Goal: Task Accomplishment & Management: Use online tool/utility

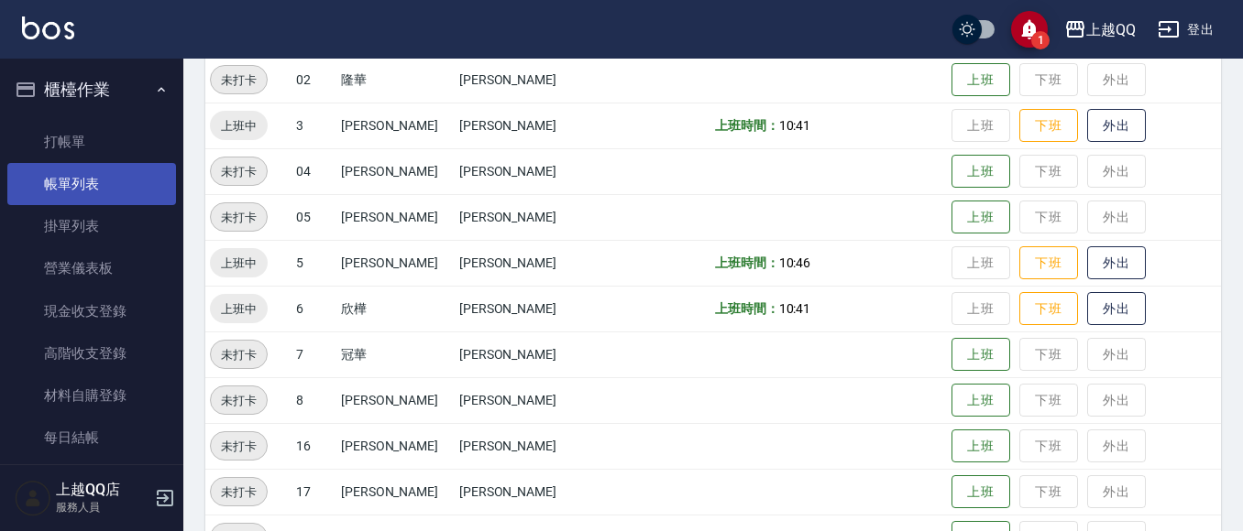
scroll to position [367, 0]
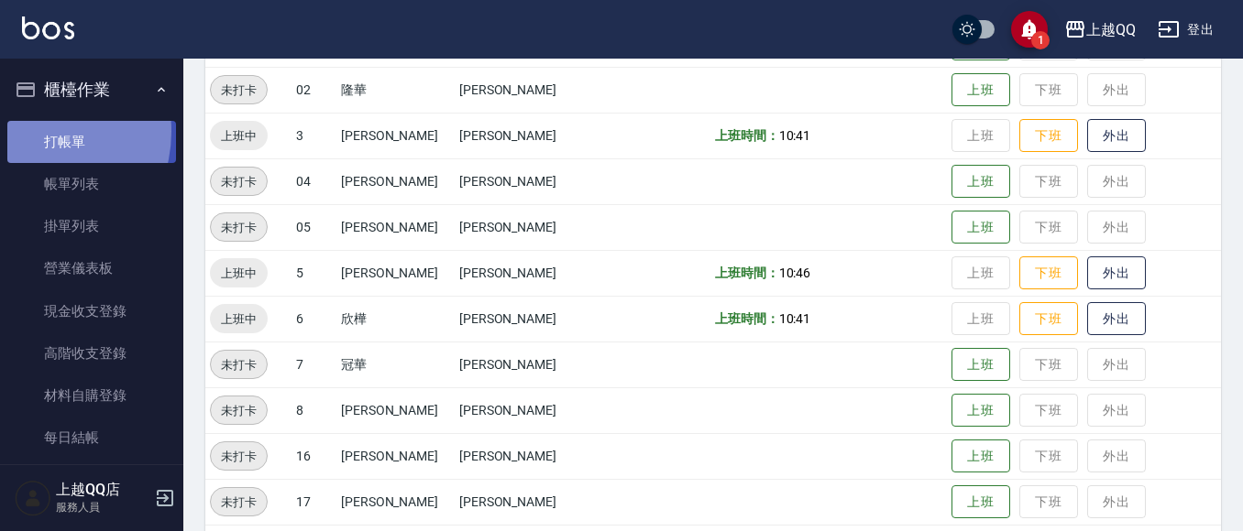
click at [31, 131] on link "打帳單" at bounding box center [91, 142] width 169 height 42
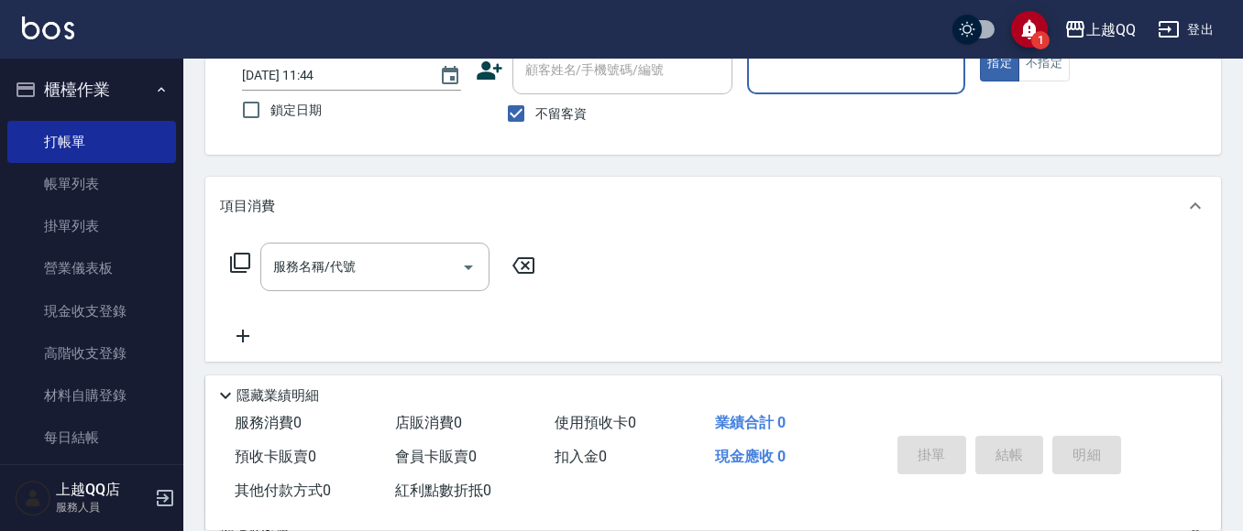
scroll to position [92, 0]
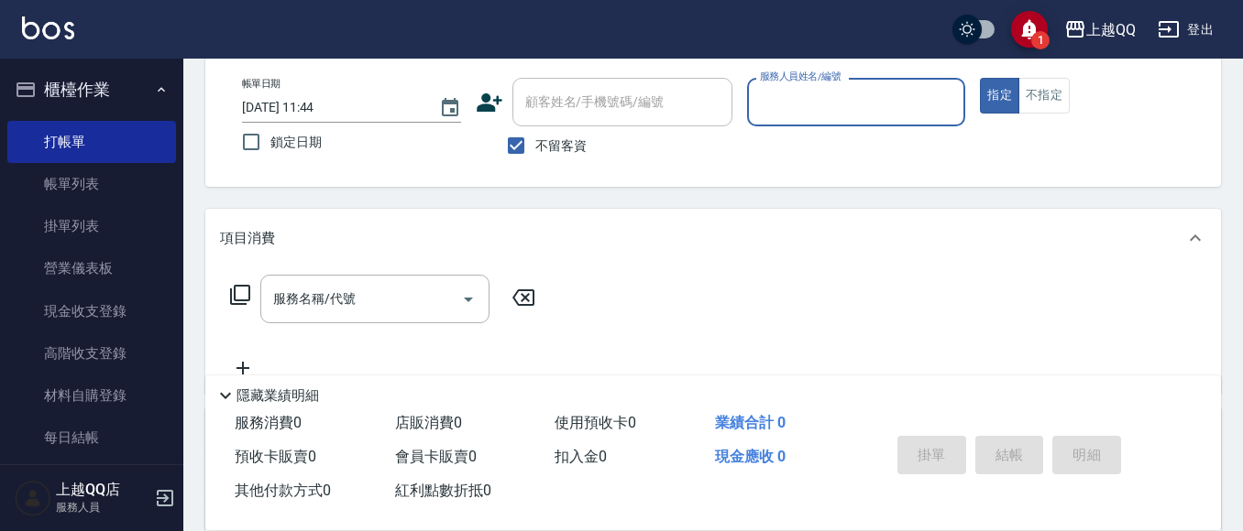
click at [535, 148] on span "不留客資" at bounding box center [560, 146] width 51 height 19
click at [535, 148] on input "不留客資" at bounding box center [516, 145] width 38 height 38
checkbox input "false"
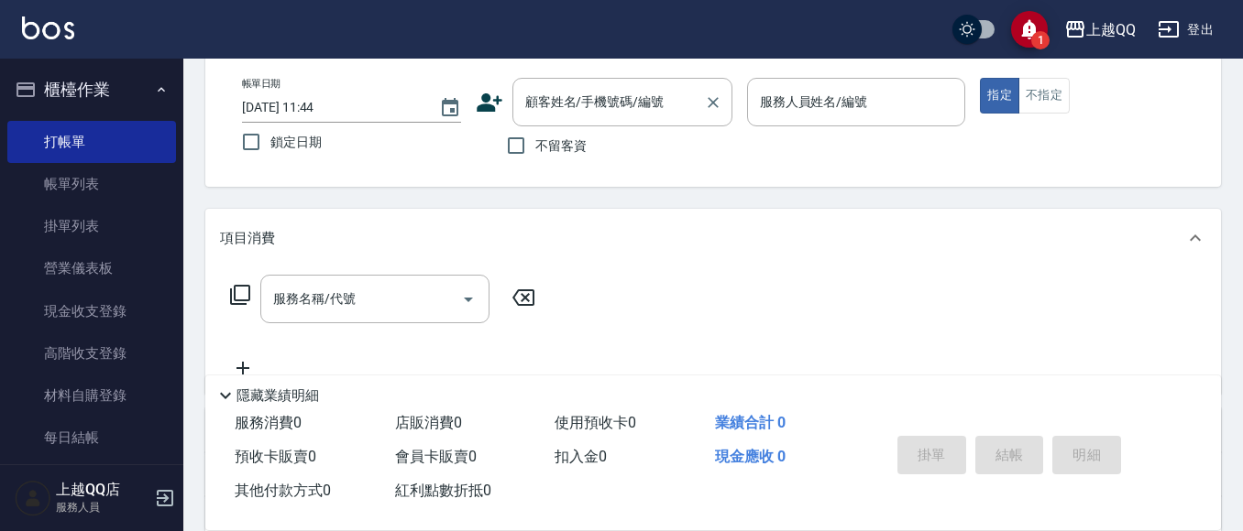
drag, startPoint x: 542, startPoint y: 115, endPoint x: 553, endPoint y: 93, distance: 24.6
click at [545, 108] on div "顧客姓名/手機號碼/編號 顧客姓名/手機號碼/編號" at bounding box center [622, 102] width 220 height 49
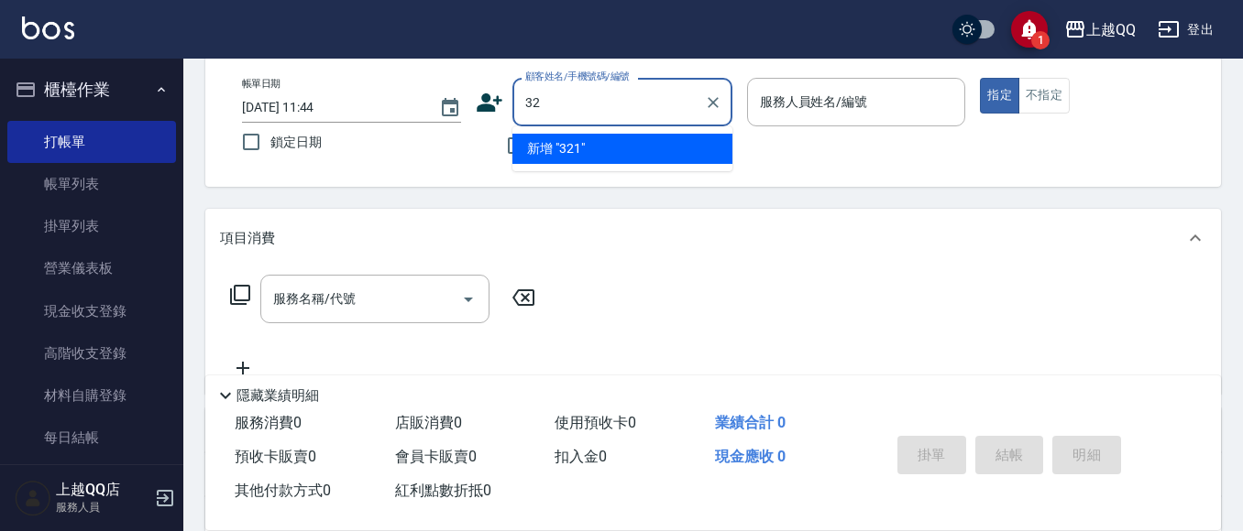
type input "3"
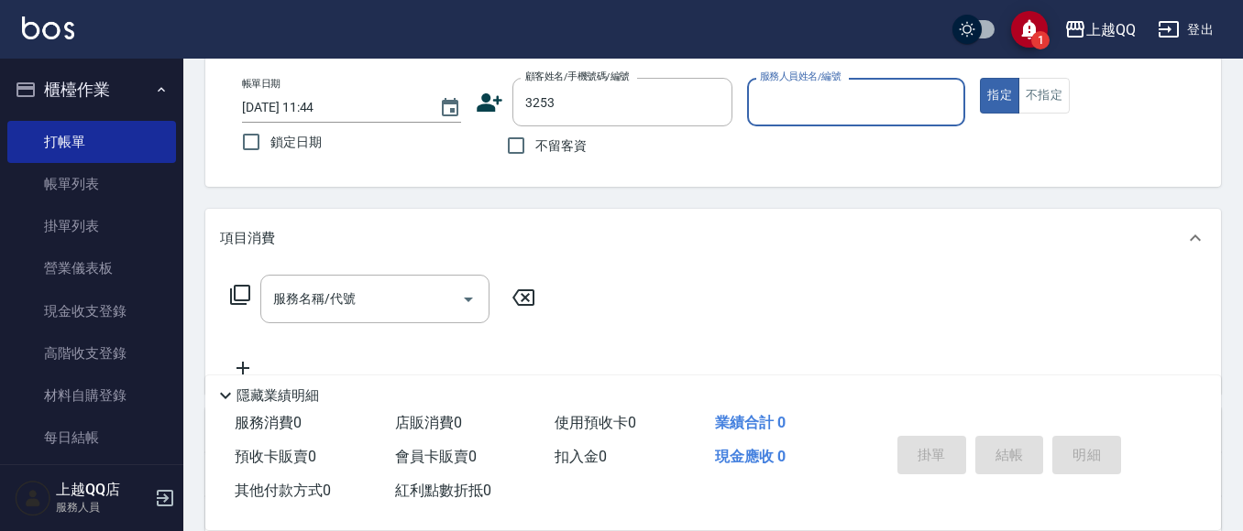
type input "石人妃/0916330727/3253"
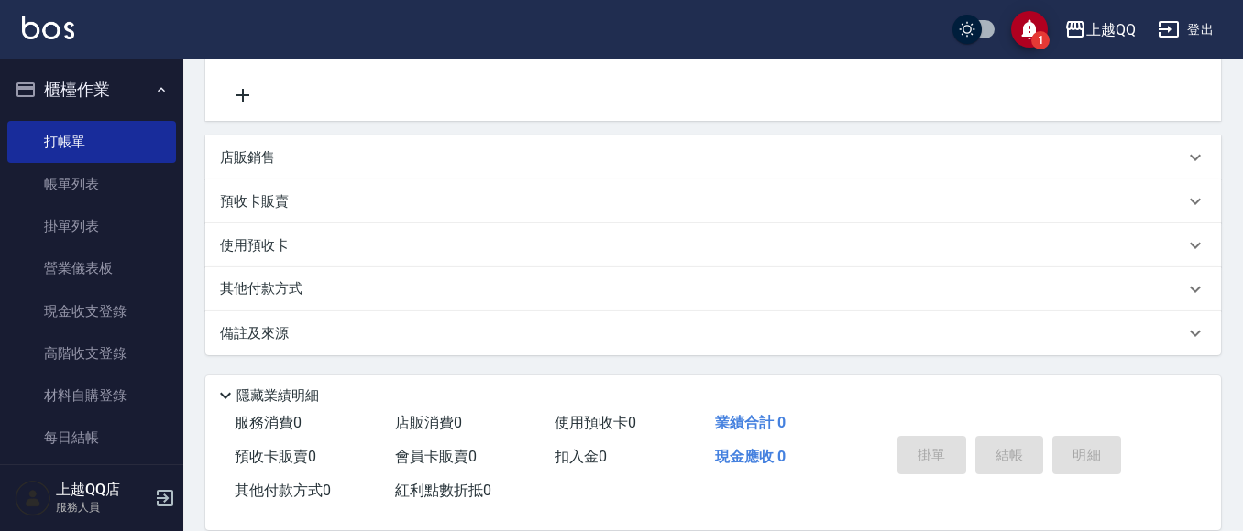
type input "欣樺-6"
click at [291, 251] on icon at bounding box center [299, 245] width 19 height 17
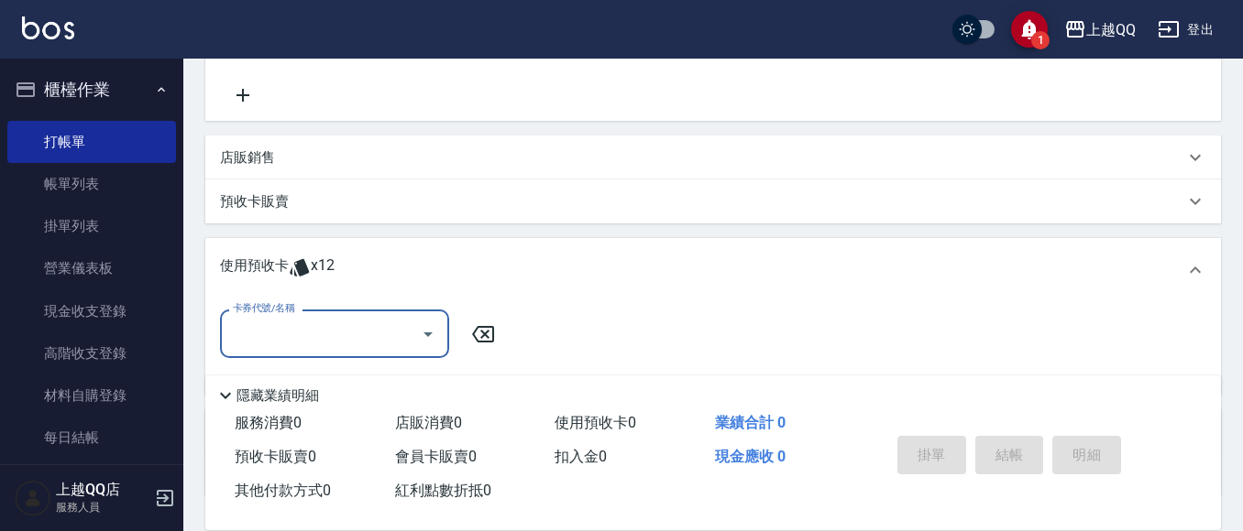
scroll to position [0, 0]
click at [310, 334] on input "卡券代號/名稱" at bounding box center [320, 334] width 185 height 32
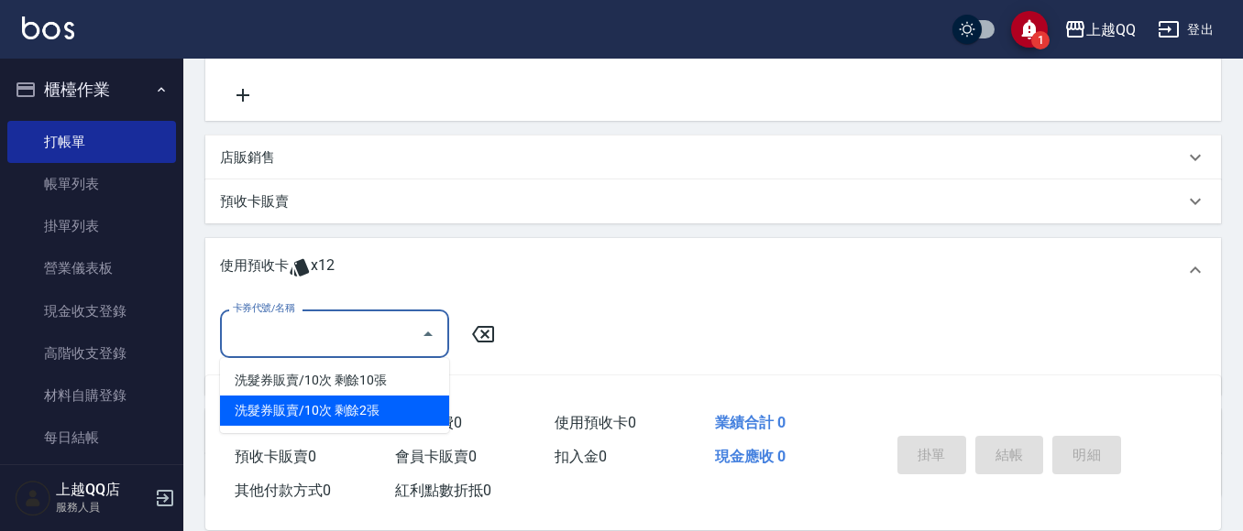
click at [337, 418] on div "洗髮券販賣/10次 剩餘2張" at bounding box center [334, 411] width 229 height 30
type input "洗髮券販賣/10次"
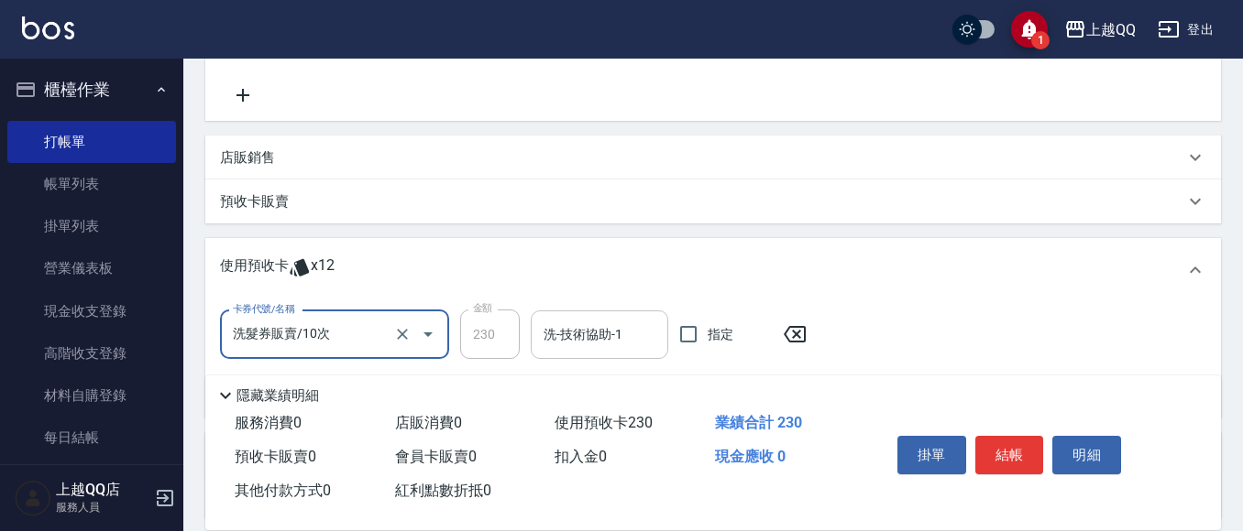
click at [544, 334] on input "洗-技術協助-1" at bounding box center [599, 335] width 121 height 32
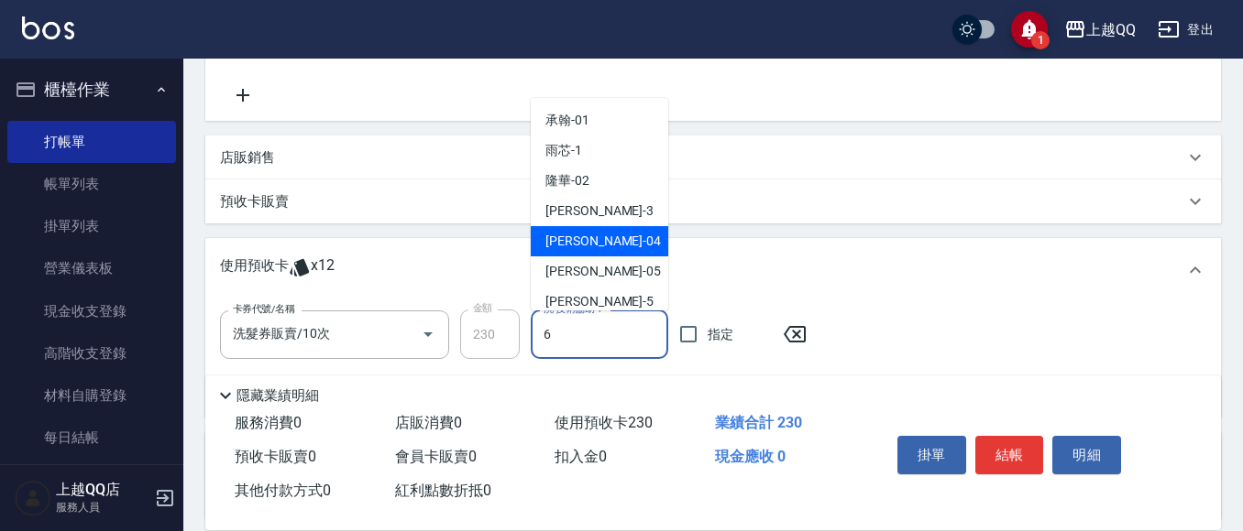
type input "欣樺-6"
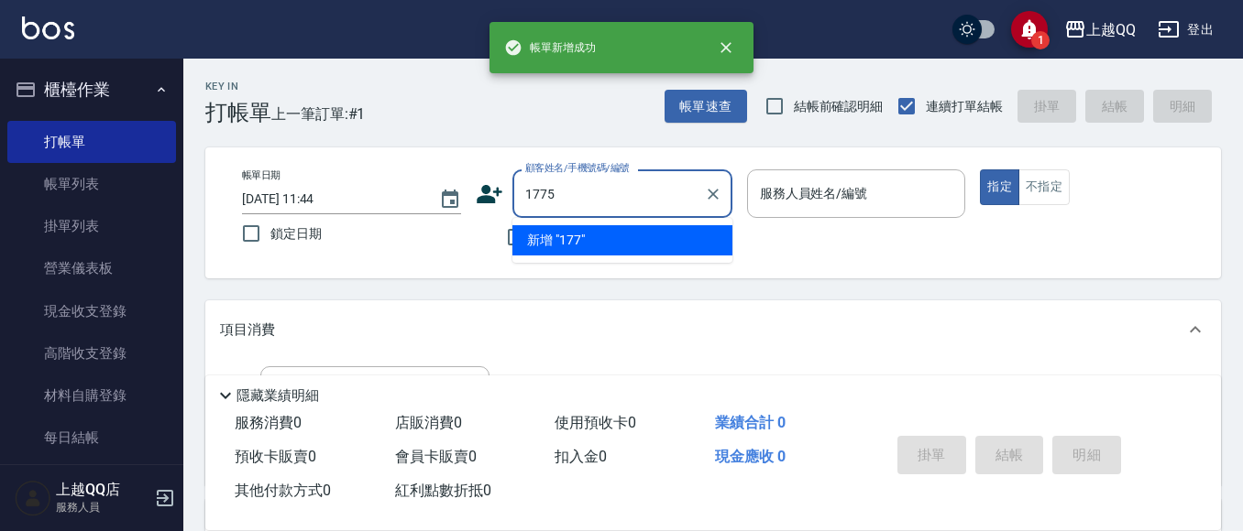
type input "1775"
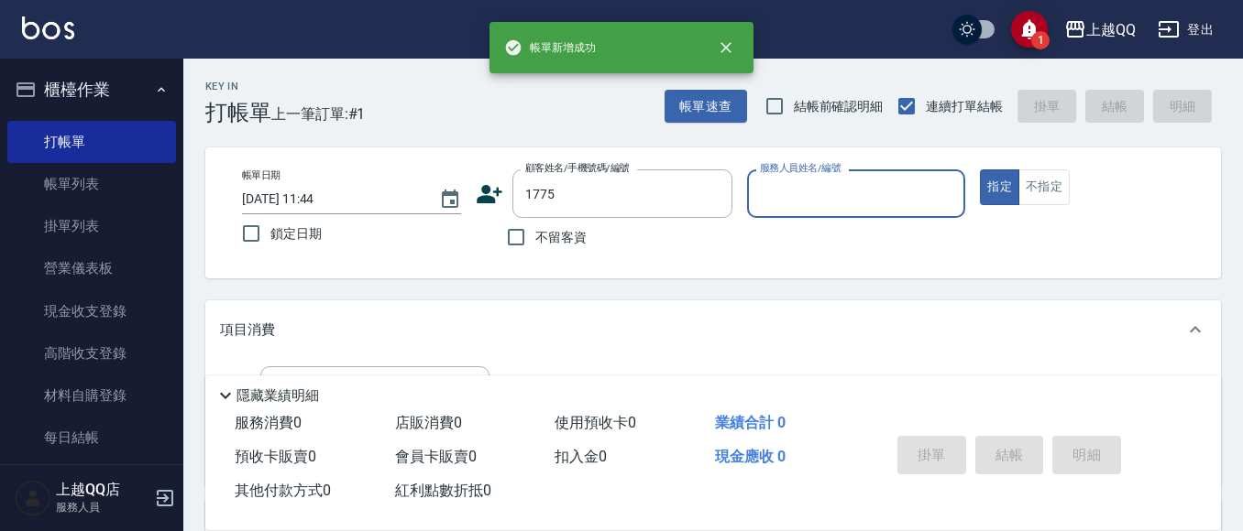
click at [980, 170] on button "指定" at bounding box center [999, 188] width 39 height 36
type button "true"
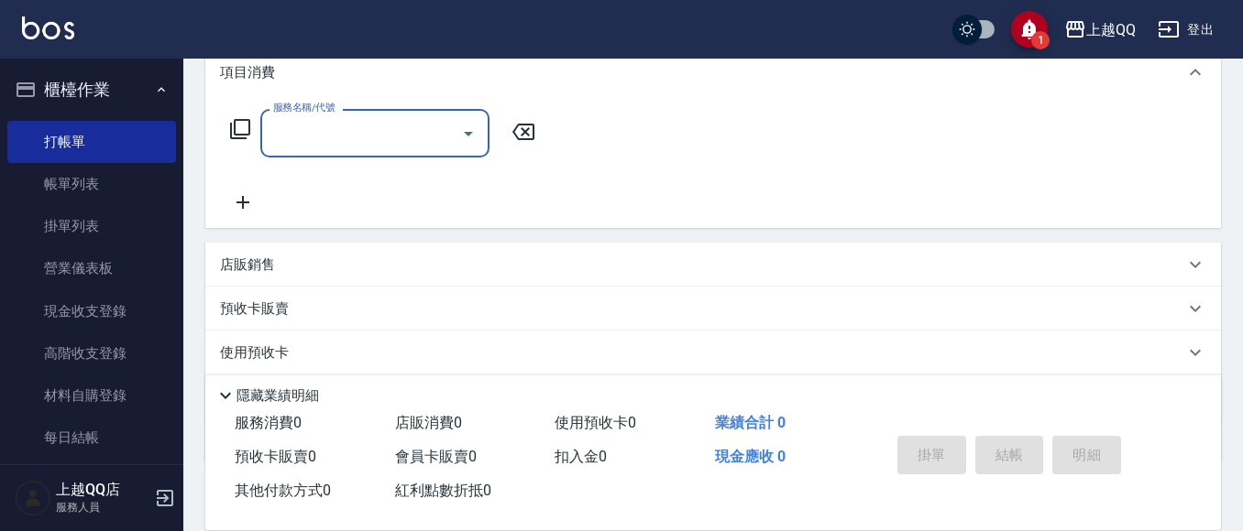
type input "曲小姐/0000000/1775"
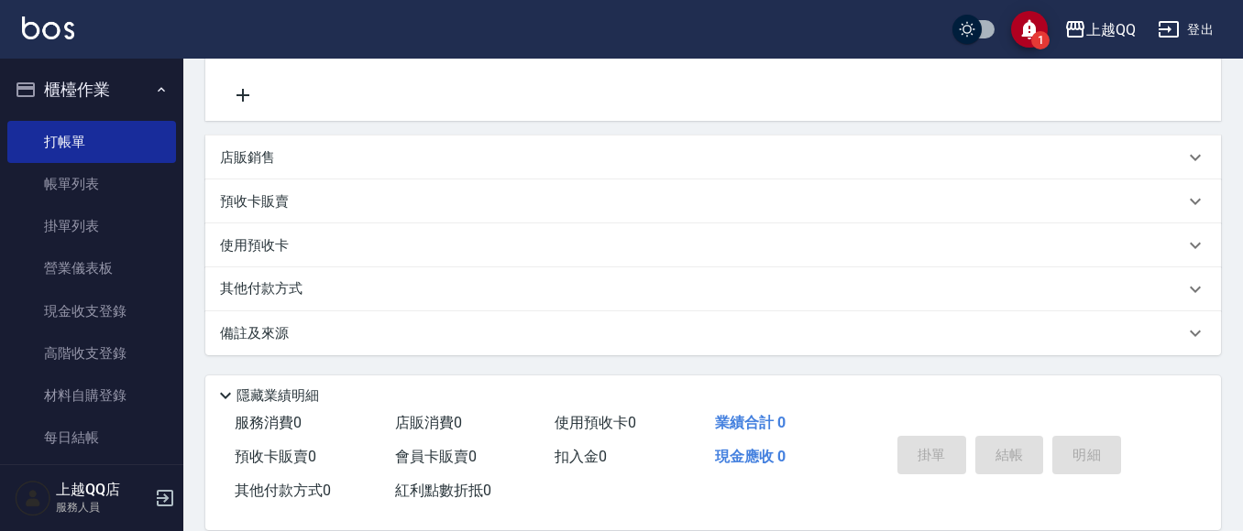
type input "欣樺-6"
click at [267, 246] on p "使用預收卡" at bounding box center [254, 248] width 69 height 27
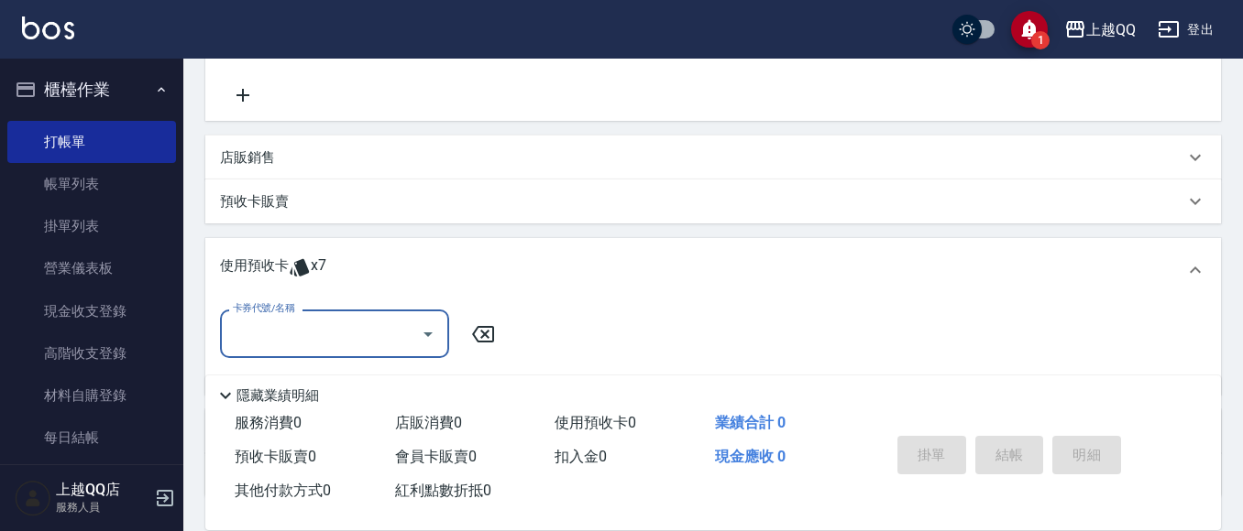
scroll to position [0, 0]
click at [301, 322] on input "卡券代號/名稱" at bounding box center [320, 334] width 185 height 32
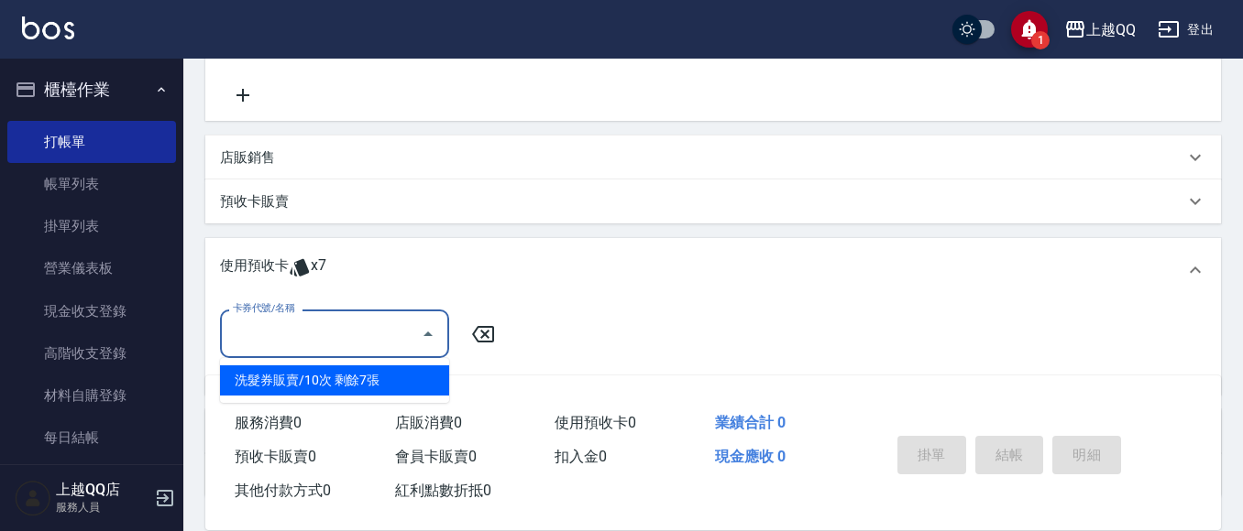
click at [334, 392] on div "洗髮券販賣/10次 剩餘7張" at bounding box center [334, 381] width 229 height 30
type input "洗髮券販賣/10次"
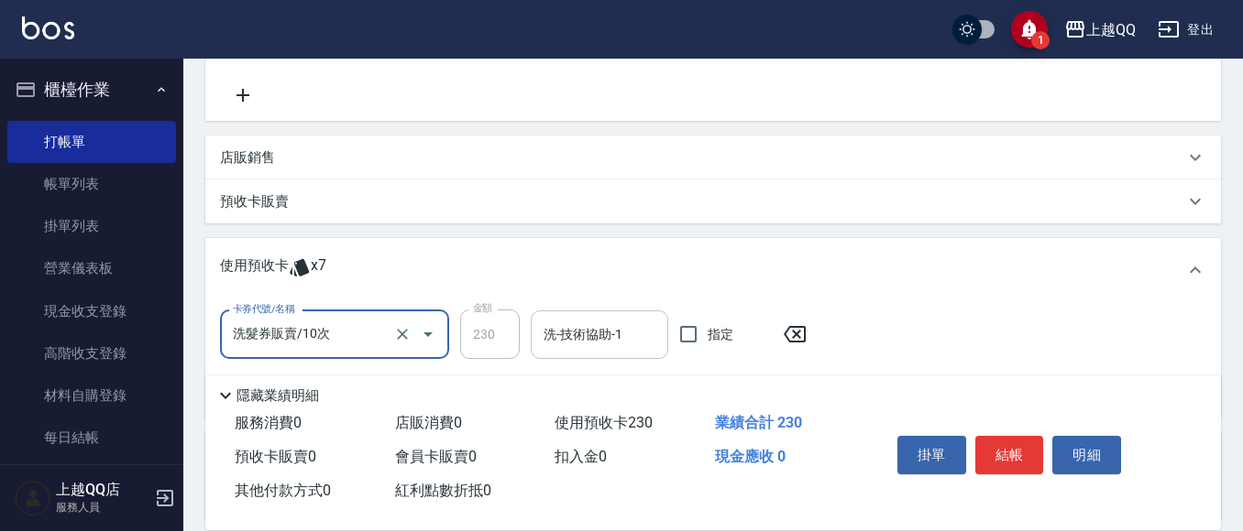
click at [575, 352] on div "洗-技術協助-1" at bounding box center [599, 335] width 137 height 49
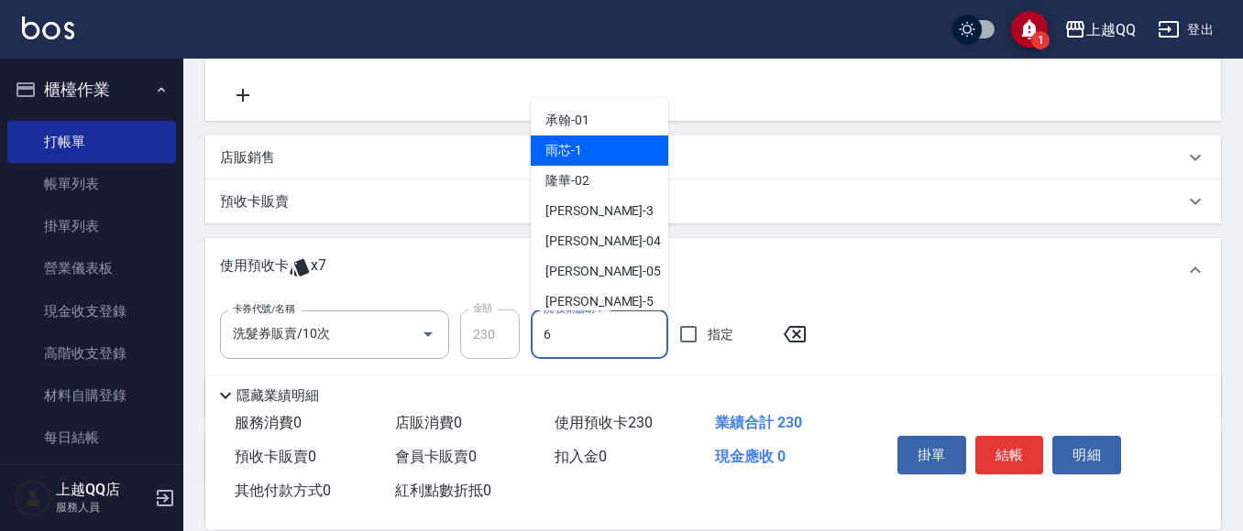
type input "欣樺-6"
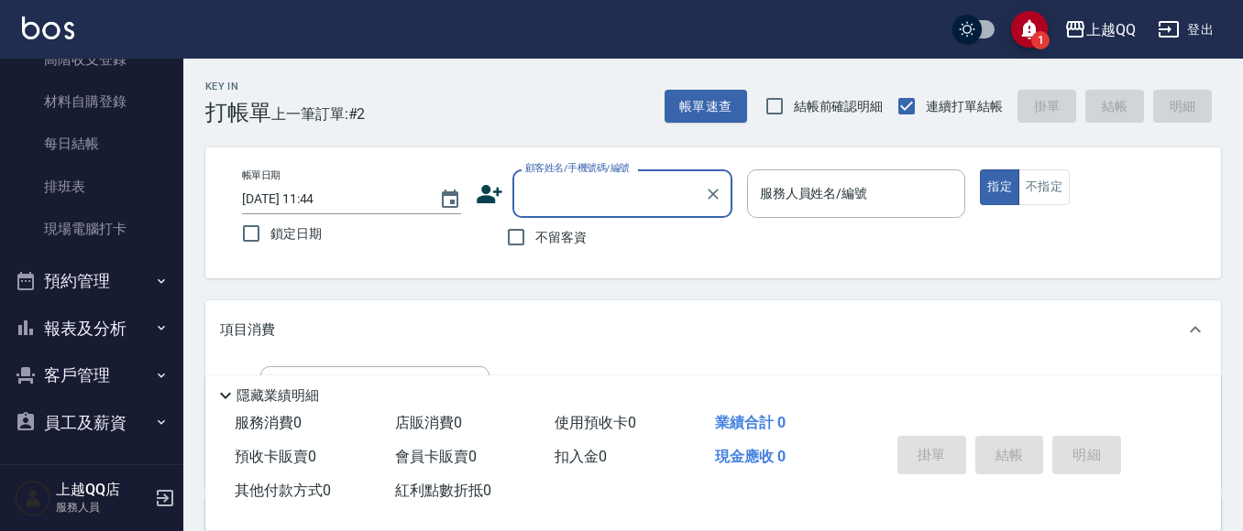
scroll to position [298, 0]
click at [91, 314] on button "報表及分析" at bounding box center [91, 325] width 169 height 48
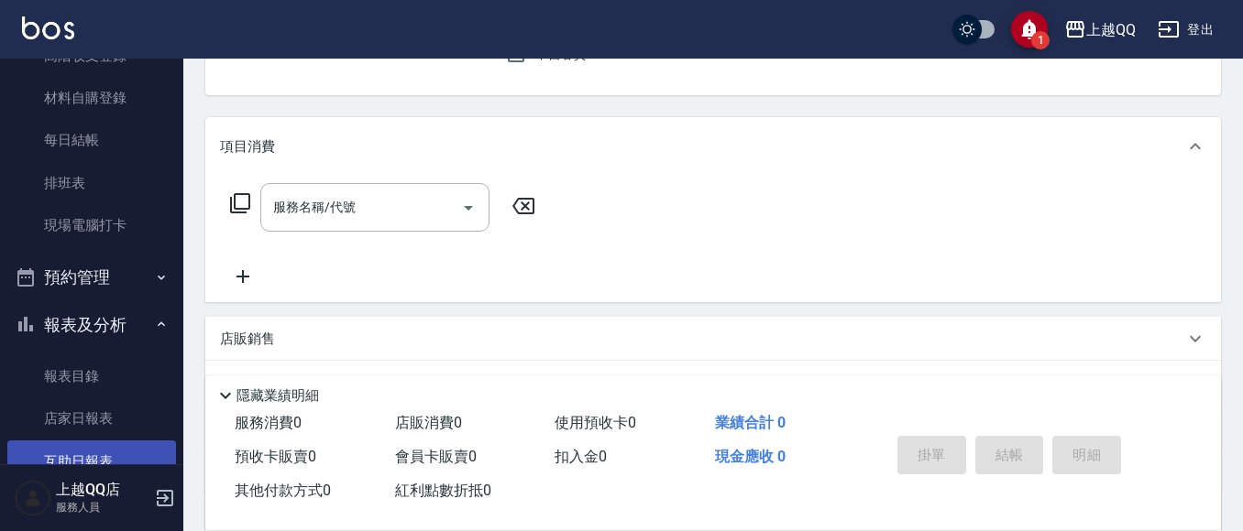
scroll to position [573, 0]
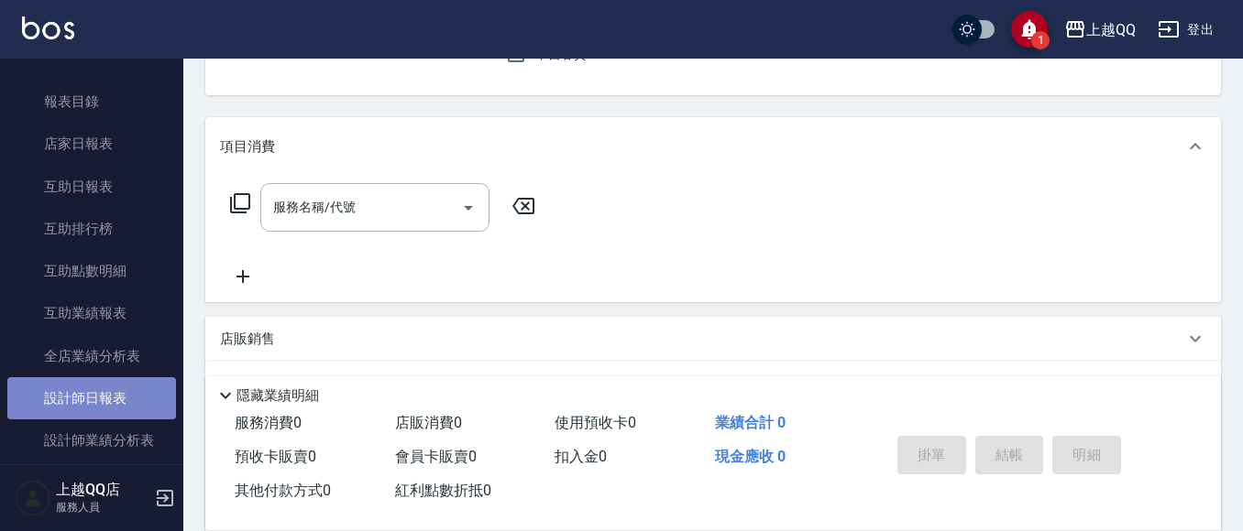
click at [123, 396] on link "設計師日報表" at bounding box center [91, 399] width 169 height 42
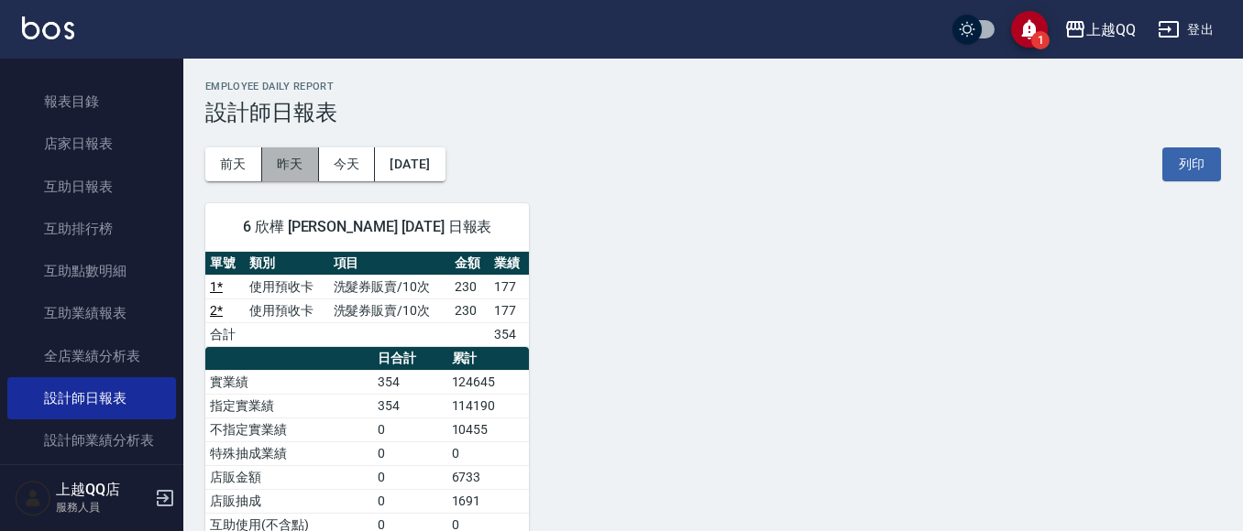
click at [273, 151] on button "昨天" at bounding box center [290, 165] width 57 height 34
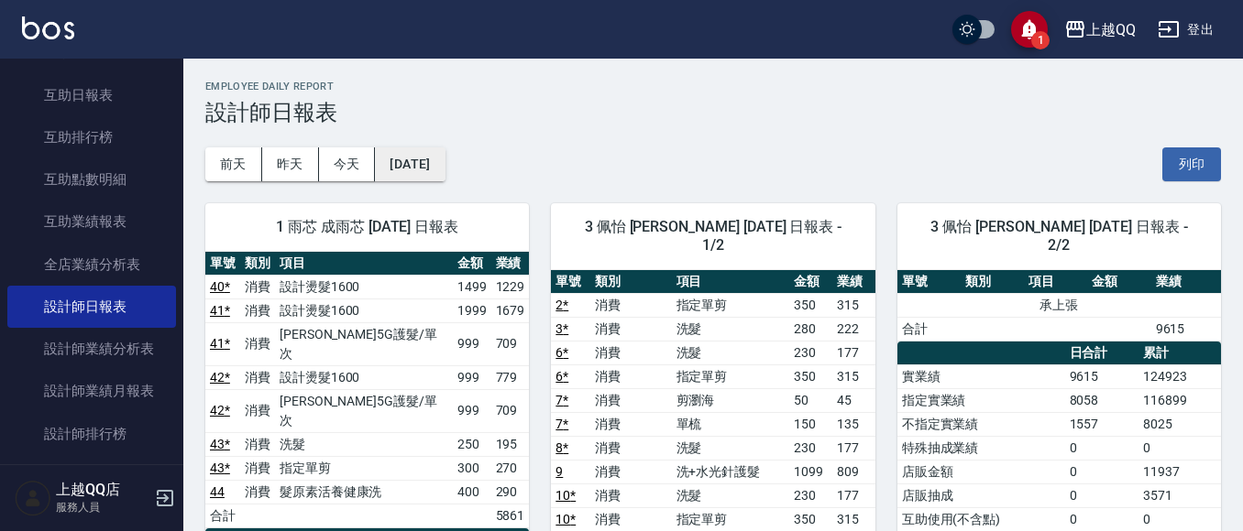
click at [408, 171] on button "[DATE]" at bounding box center [410, 165] width 70 height 34
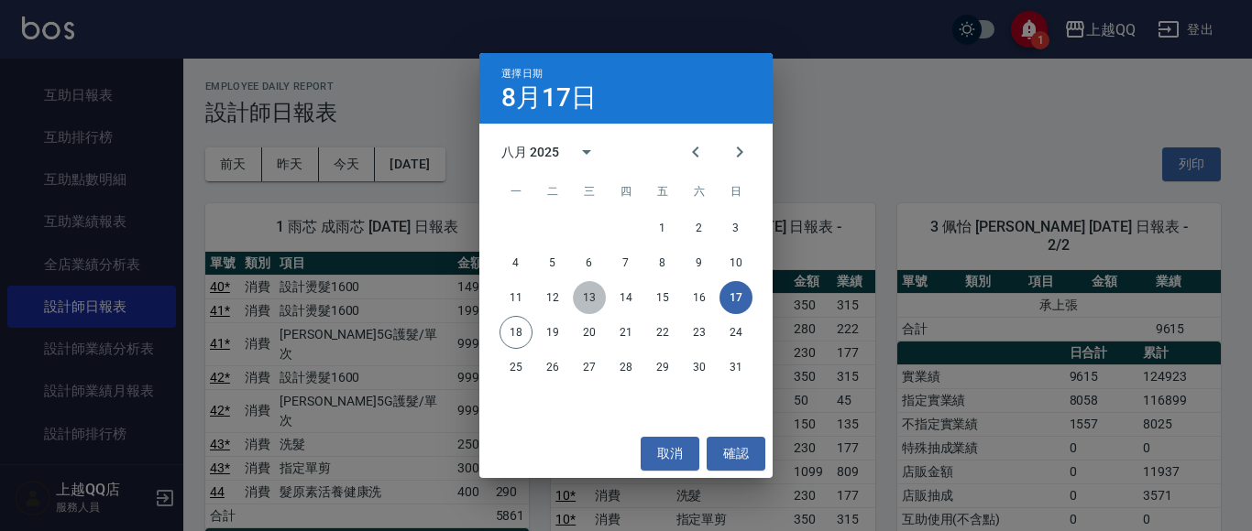
click at [593, 290] on button "13" at bounding box center [589, 297] width 33 height 33
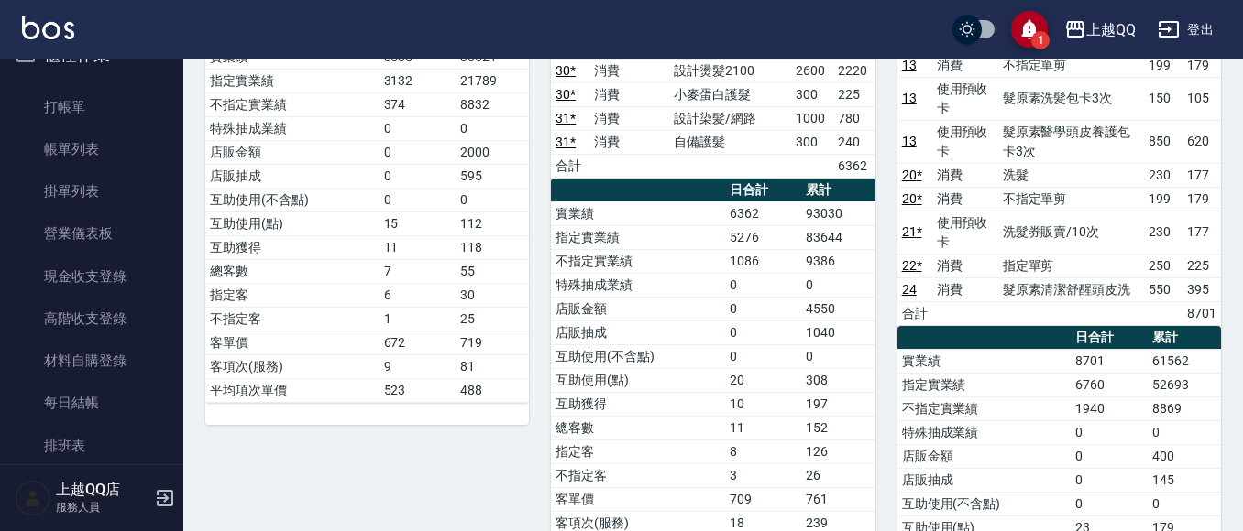
scroll to position [23, 0]
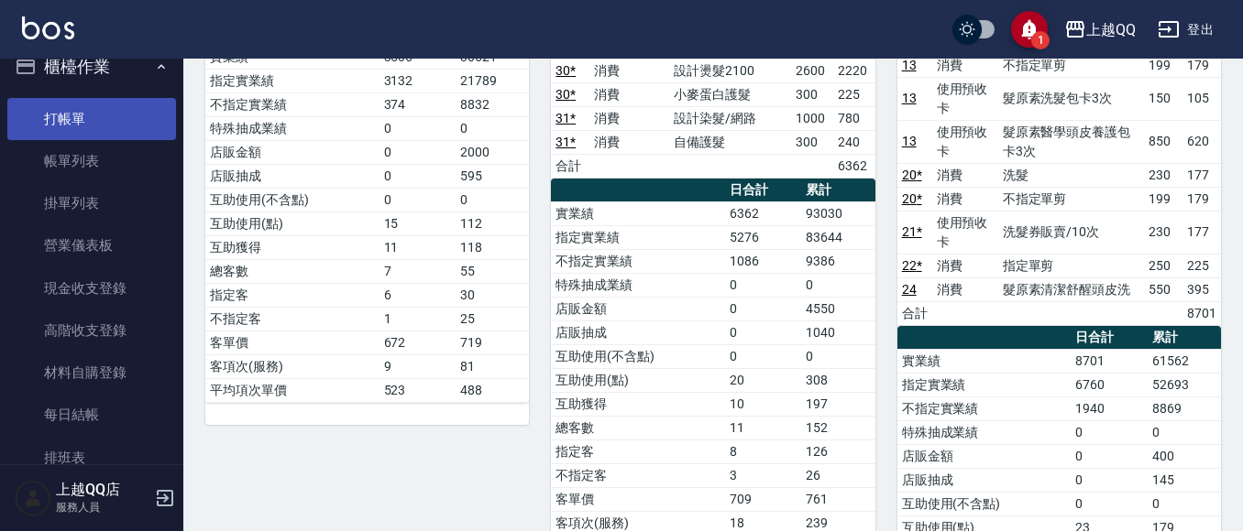
click at [123, 128] on link "打帳單" at bounding box center [91, 119] width 169 height 42
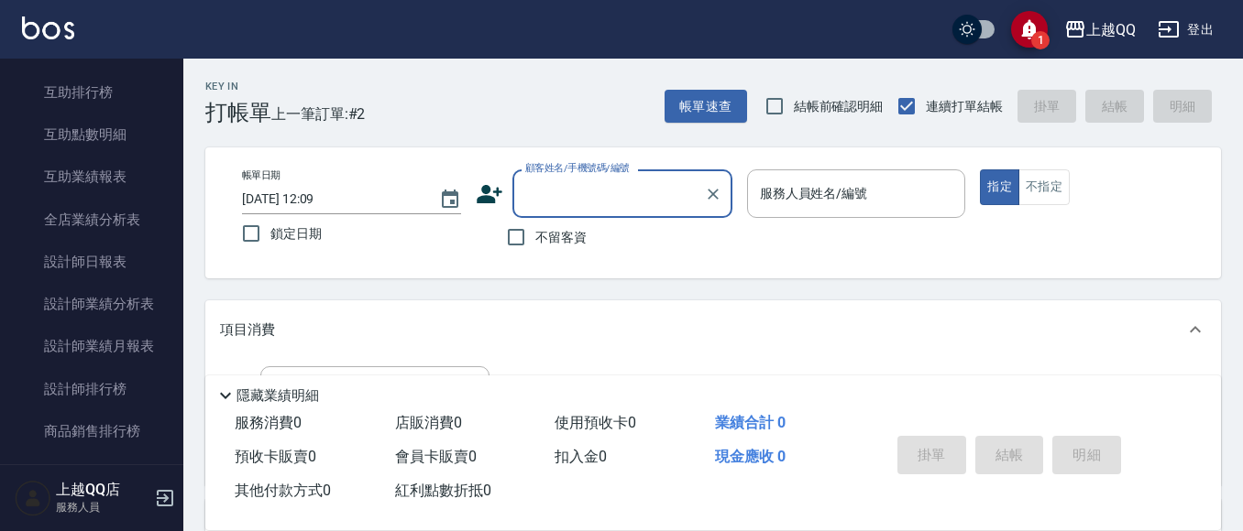
scroll to position [251, 0]
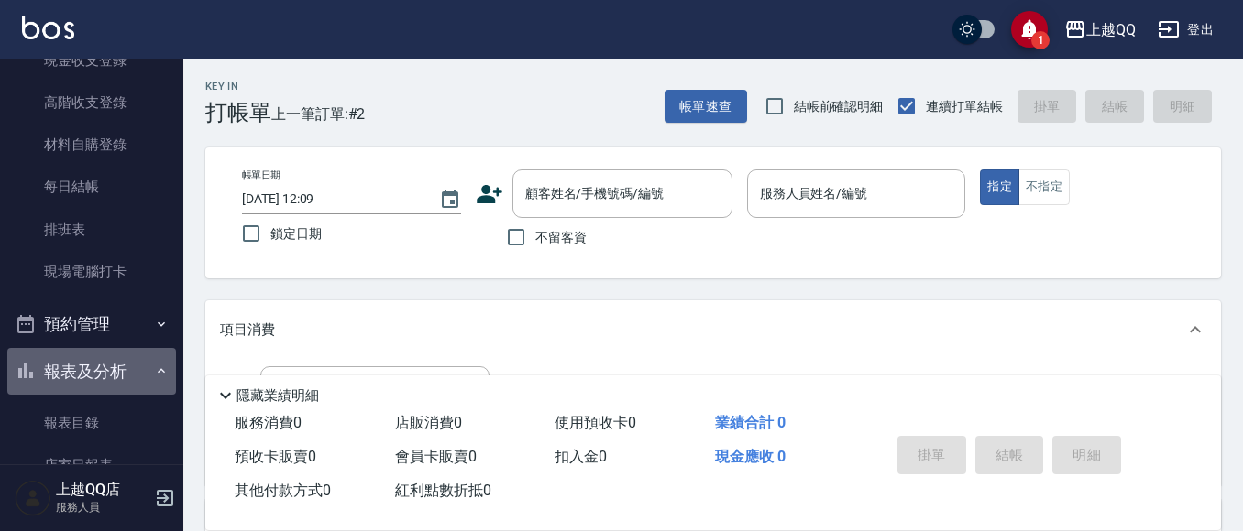
click at [137, 367] on button "報表及分析" at bounding box center [91, 372] width 169 height 48
